Goal: Task Accomplishment & Management: Manage account settings

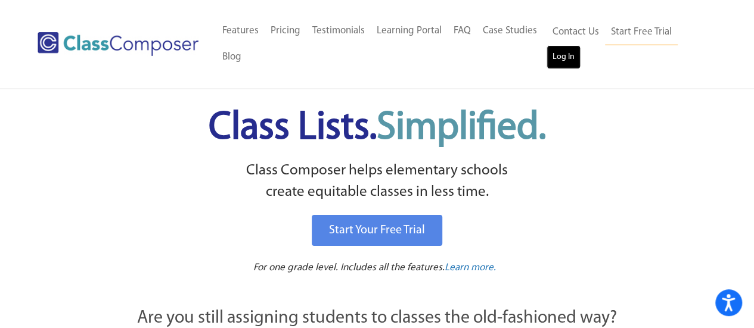
click at [561, 60] on link "Log In" at bounding box center [563, 57] width 34 height 24
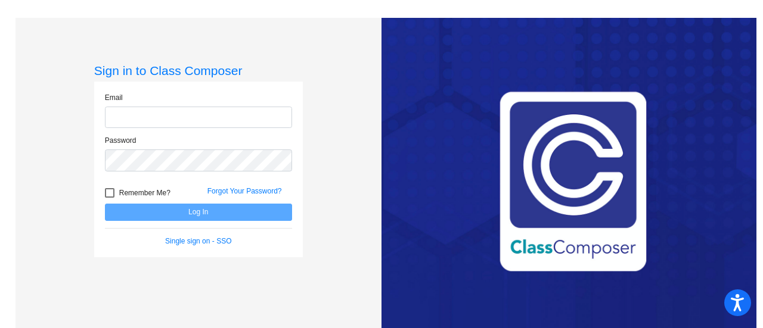
click at [187, 114] on input "email" at bounding box center [198, 118] width 187 height 22
type input "[EMAIL_ADDRESS][DOMAIN_NAME]"
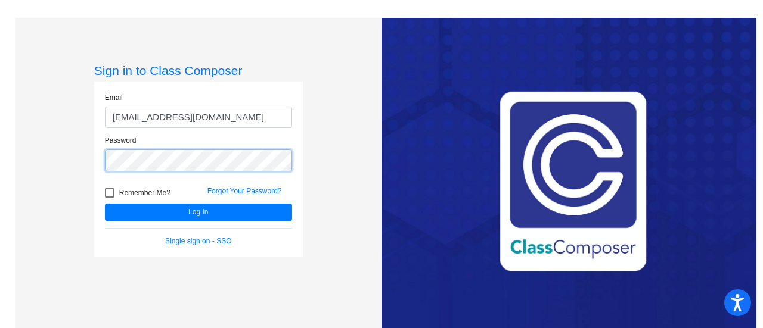
click at [105, 204] on button "Log In" at bounding box center [198, 212] width 187 height 17
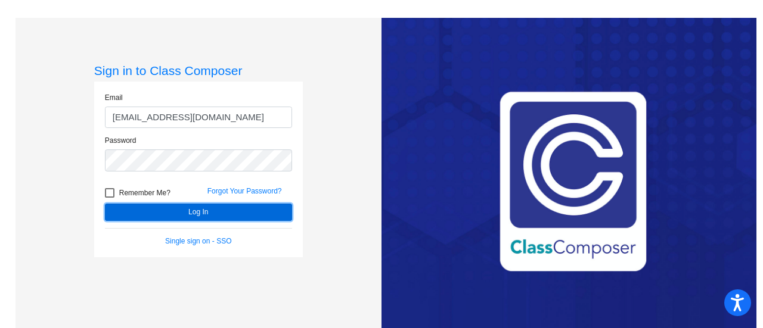
click at [217, 213] on button "Log In" at bounding box center [198, 212] width 187 height 17
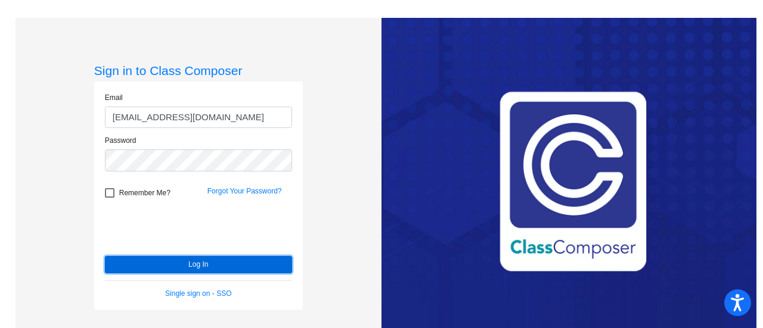
click at [167, 260] on button "Log In" at bounding box center [198, 264] width 187 height 17
click at [179, 268] on button "Log In" at bounding box center [198, 264] width 187 height 17
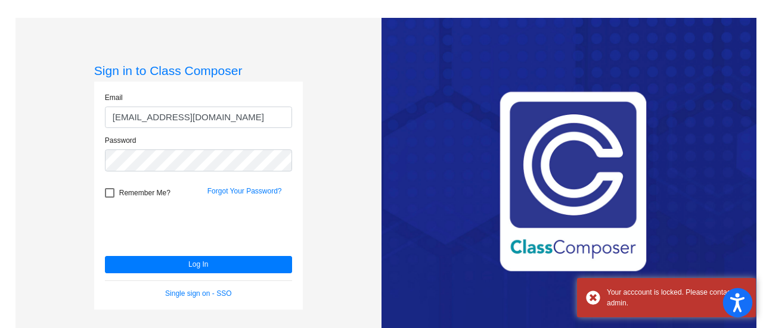
click at [739, 303] on icon "Open accessiBe: accessibility options, statement and help" at bounding box center [737, 304] width 14 height 15
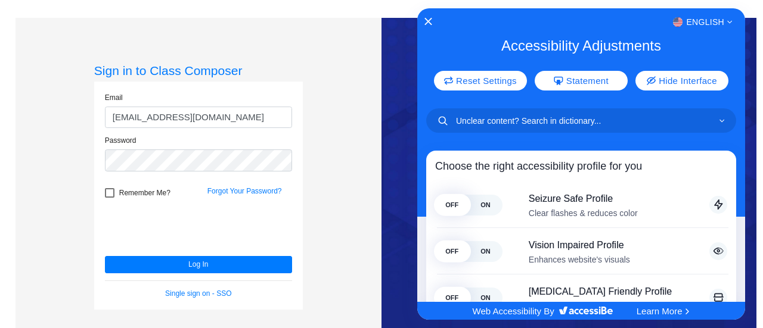
click at [148, 158] on div at bounding box center [381, 164] width 763 height 328
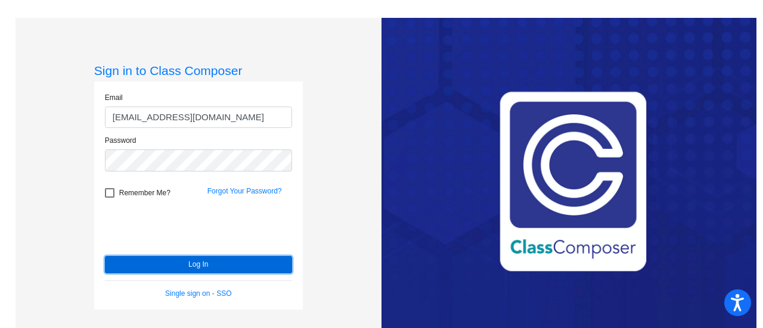
click at [197, 265] on button "Log In" at bounding box center [198, 264] width 187 height 17
